Goal: Information Seeking & Learning: Find contact information

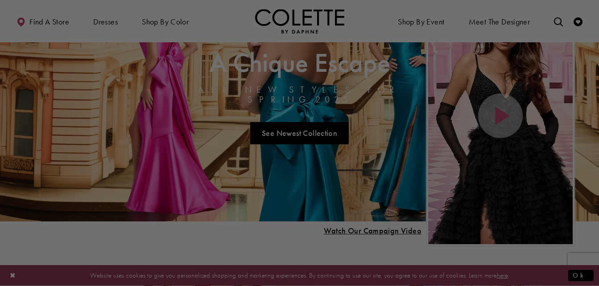
scroll to position [57, 0]
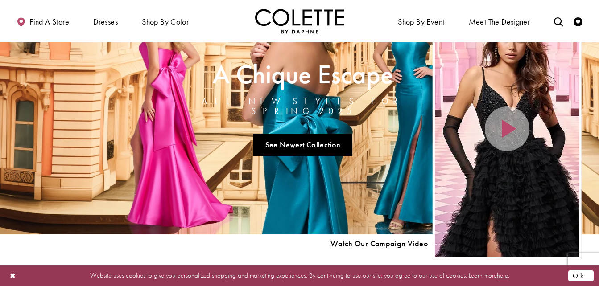
click at [586, 277] on button "Ok" at bounding box center [580, 275] width 25 height 11
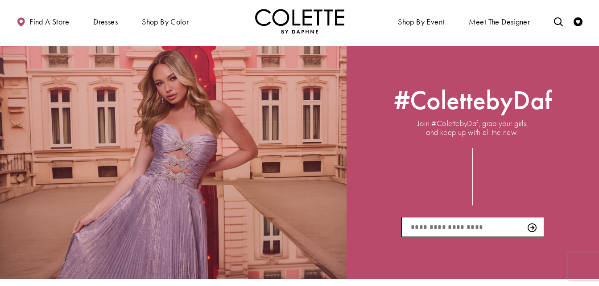
scroll to position [1276, 0]
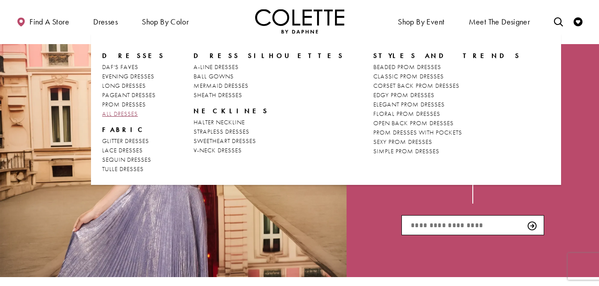
click at [123, 115] on span "ALL DRESSES" at bounding box center [120, 114] width 36 height 8
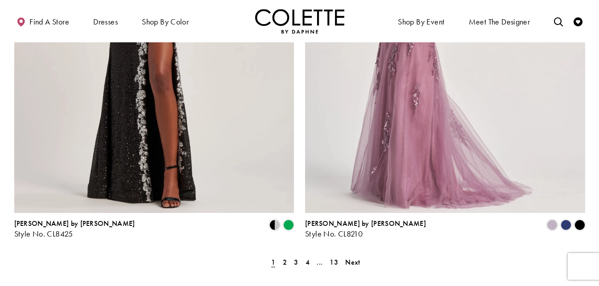
scroll to position [1558, 0]
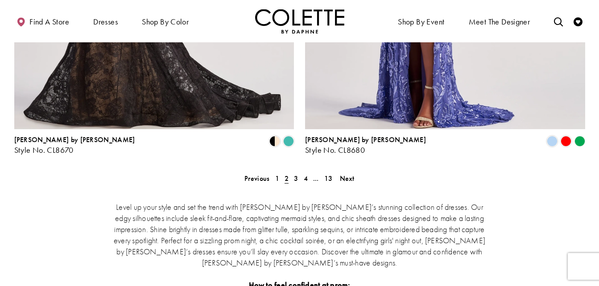
scroll to position [1650, 0]
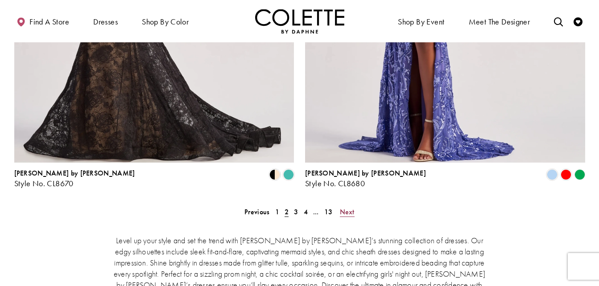
click at [349, 207] on span "Next" at bounding box center [347, 211] width 15 height 9
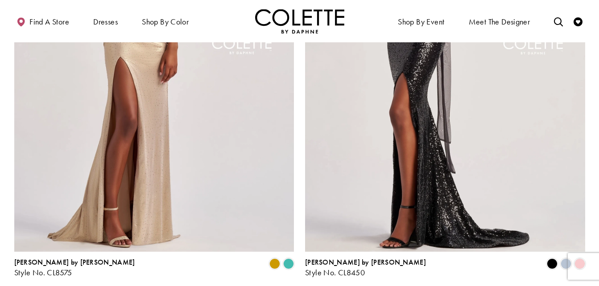
scroll to position [1563, 0]
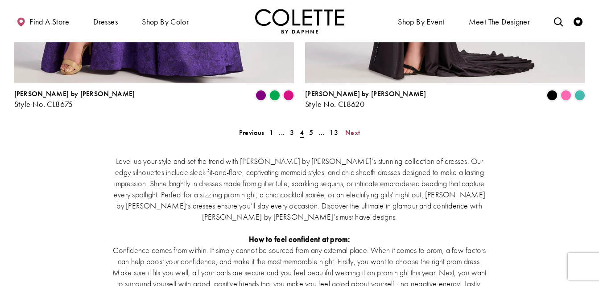
scroll to position [1742, 0]
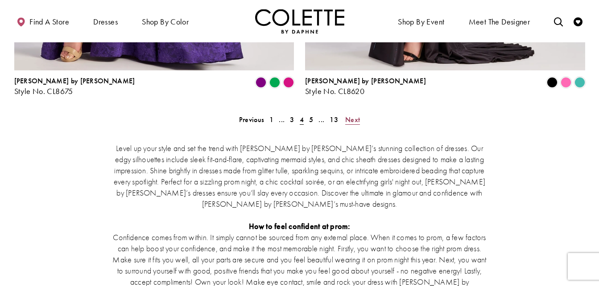
click at [350, 115] on span "Next" at bounding box center [352, 119] width 15 height 9
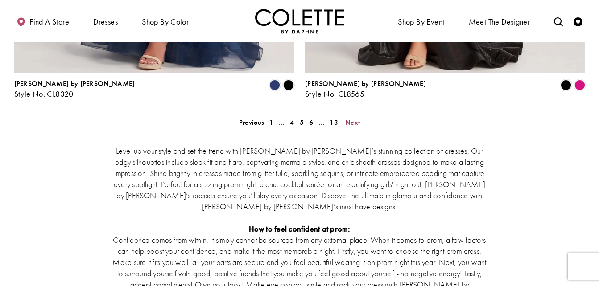
scroll to position [1740, 0]
click at [353, 117] on span "Next" at bounding box center [352, 121] width 15 height 9
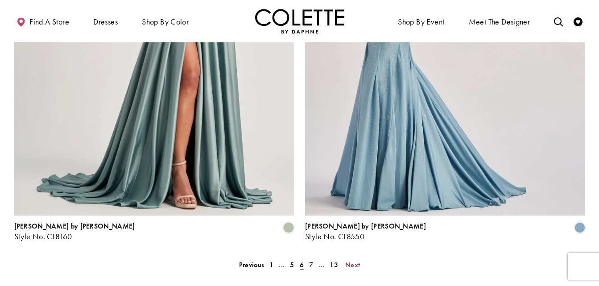
scroll to position [1684, 0]
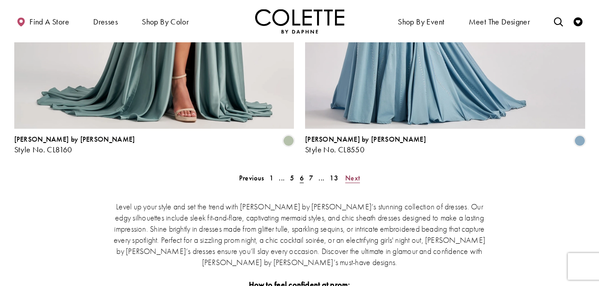
click at [349, 173] on span "Next" at bounding box center [352, 177] width 15 height 9
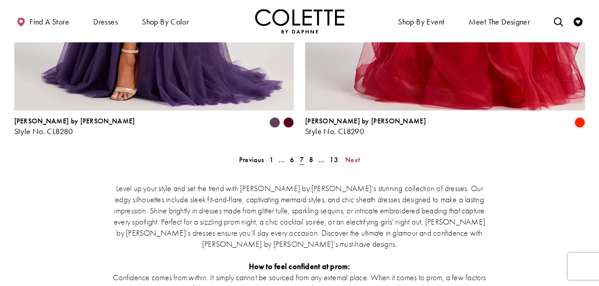
scroll to position [1704, 0]
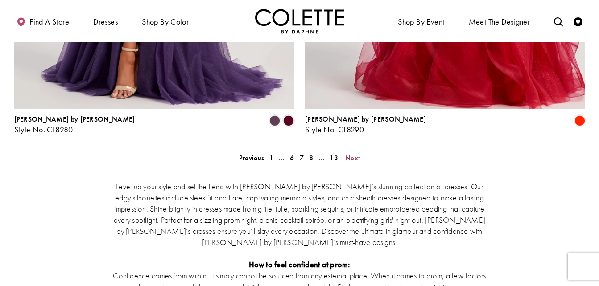
click at [355, 153] on span "Next" at bounding box center [352, 157] width 15 height 9
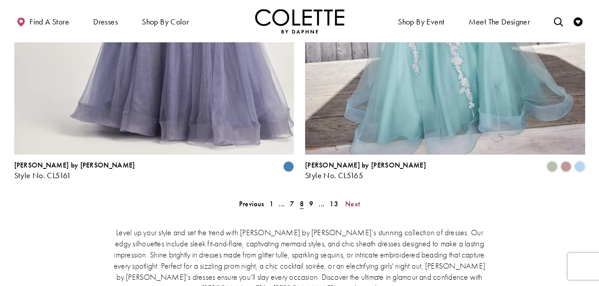
scroll to position [1658, 0]
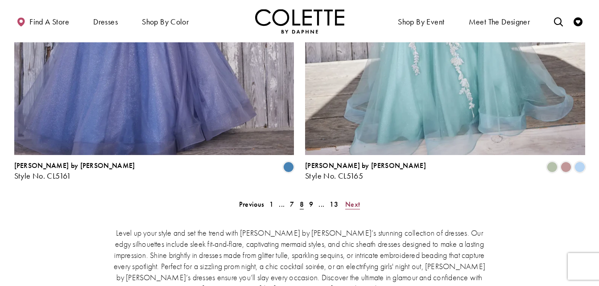
click at [352, 200] on span "Next" at bounding box center [352, 204] width 15 height 9
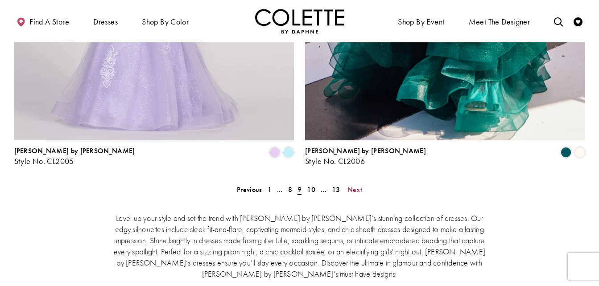
scroll to position [1673, 0]
click at [363, 183] on link "Next" at bounding box center [355, 189] width 20 height 13
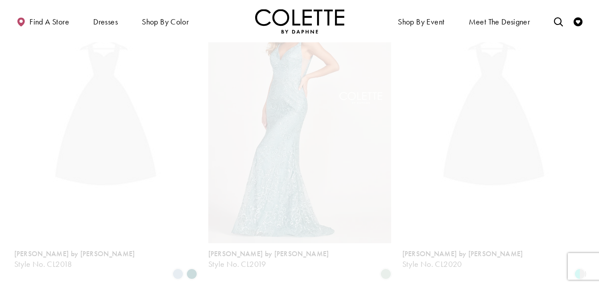
scroll to position [48, 0]
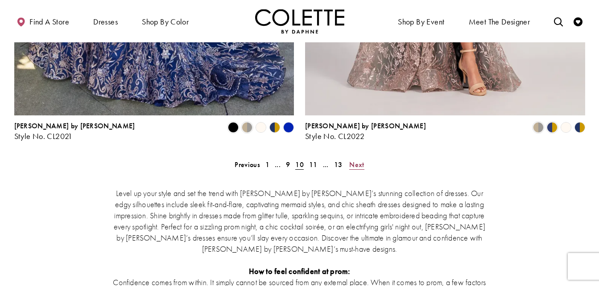
click at [358, 160] on span "Next" at bounding box center [356, 164] width 15 height 9
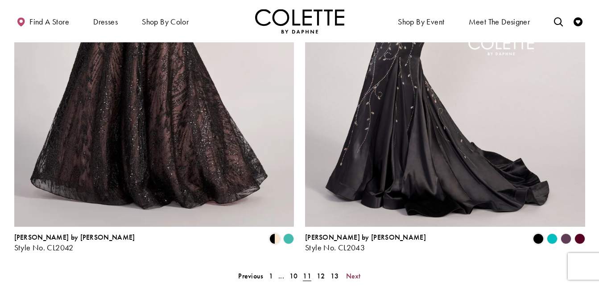
scroll to position [1586, 0]
click at [352, 271] on span "Next" at bounding box center [353, 275] width 15 height 9
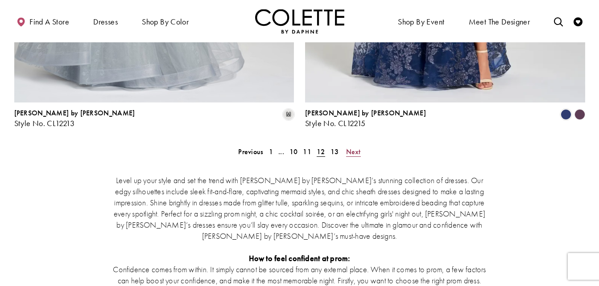
scroll to position [1733, 0]
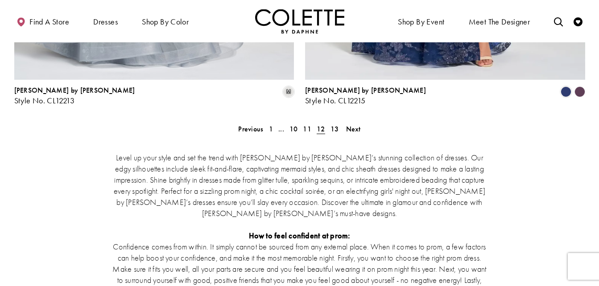
click at [358, 133] on div "Level up your style and set the trend with Colette by Daphne’s stunning collect…" at bounding box center [299, 279] width 571 height 293
click at [351, 124] on span "Next" at bounding box center [353, 128] width 15 height 9
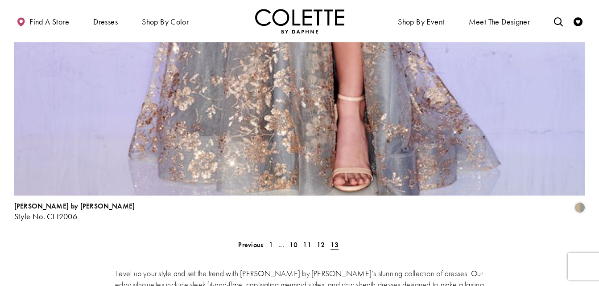
scroll to position [1732, 0]
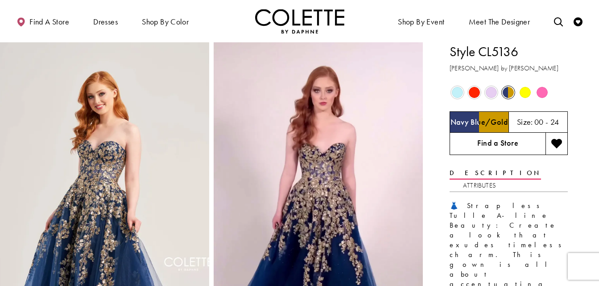
click at [513, 142] on link "Find a Store" at bounding box center [498, 144] width 96 height 22
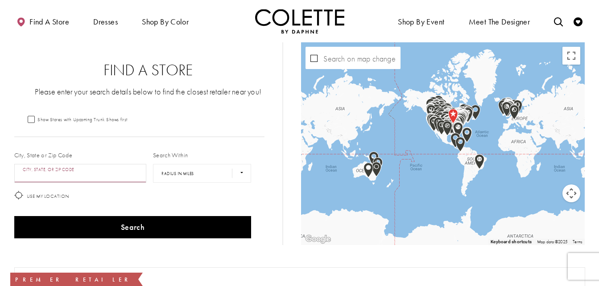
click at [121, 173] on input "City, State, or ZIP Code" at bounding box center [80, 173] width 132 height 19
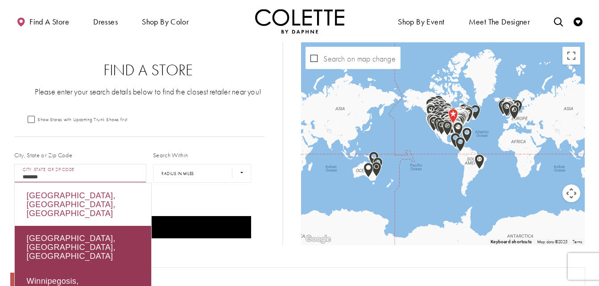
click at [109, 198] on div "Winnipeg, MB, Canada" at bounding box center [83, 204] width 136 height 43
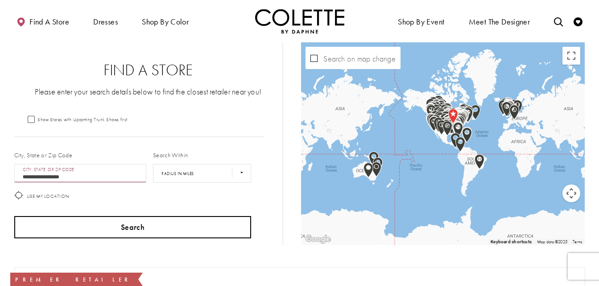
type input "**********"
click at [134, 225] on button "Search" at bounding box center [132, 227] width 237 height 22
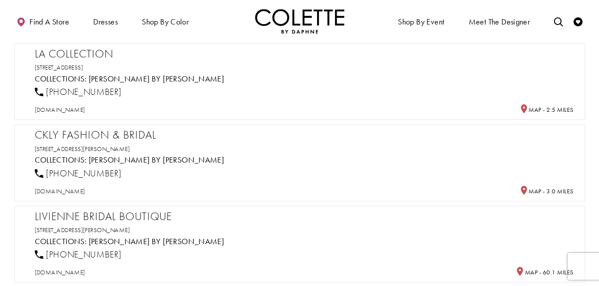
scroll to position [342, 0]
